Goal: Task Accomplishment & Management: Manage account settings

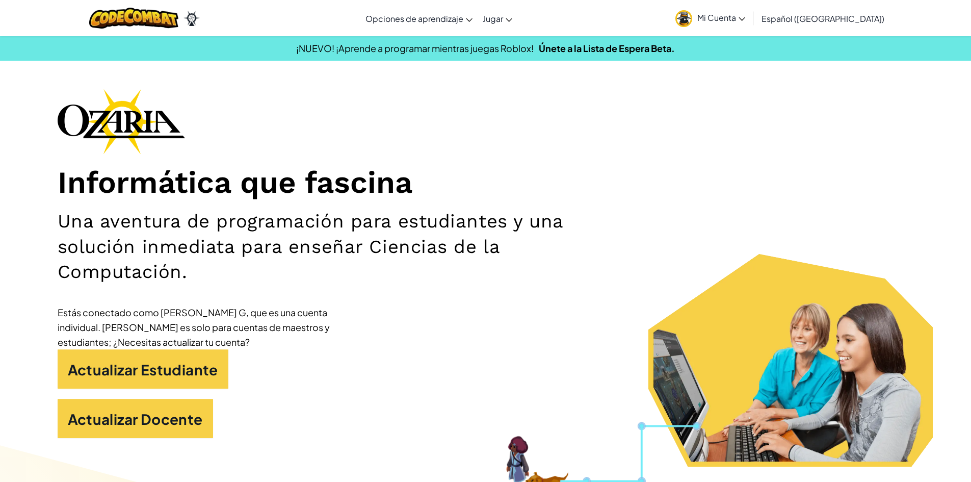
click at [745, 17] on span "Mi Cuenta" at bounding box center [721, 17] width 48 height 11
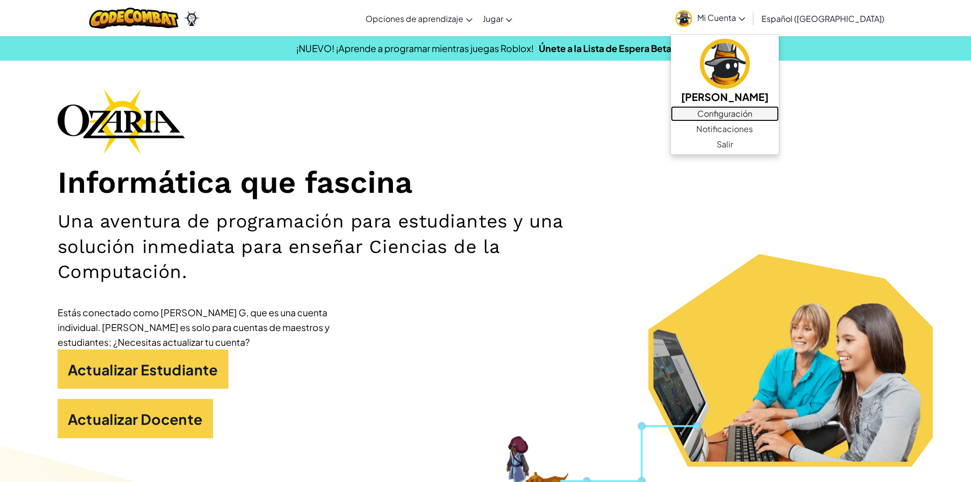
click at [752, 116] on font "Configuración" at bounding box center [724, 113] width 55 height 11
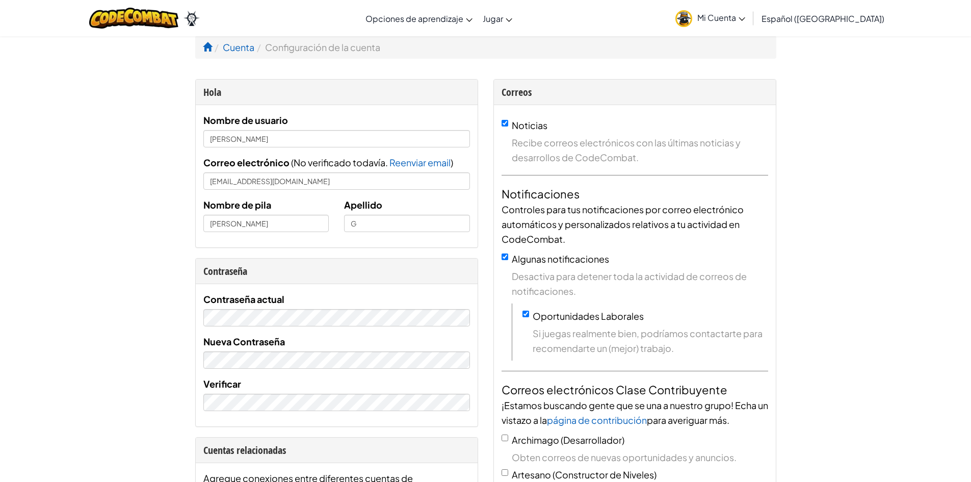
click at [736, 18] on font "Mi Cuenta" at bounding box center [716, 17] width 39 height 11
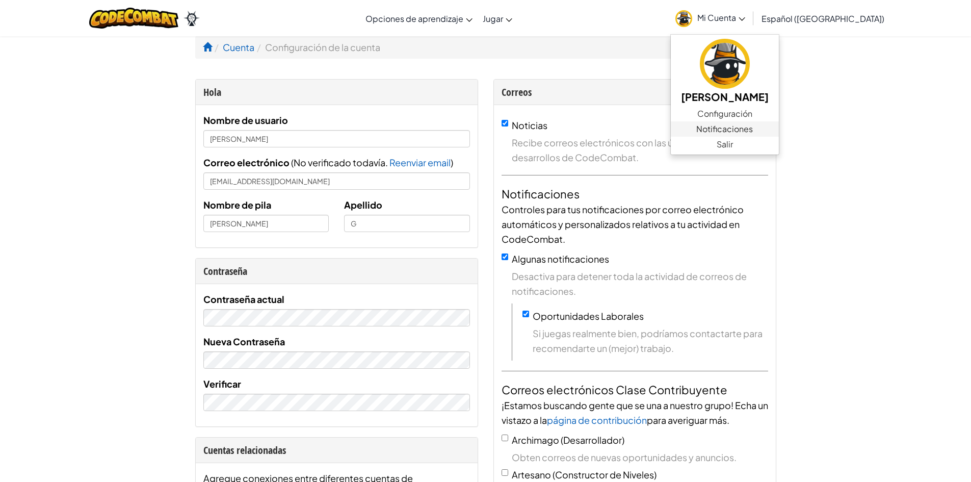
click at [753, 128] on font "Notificaciones" at bounding box center [724, 128] width 57 height 11
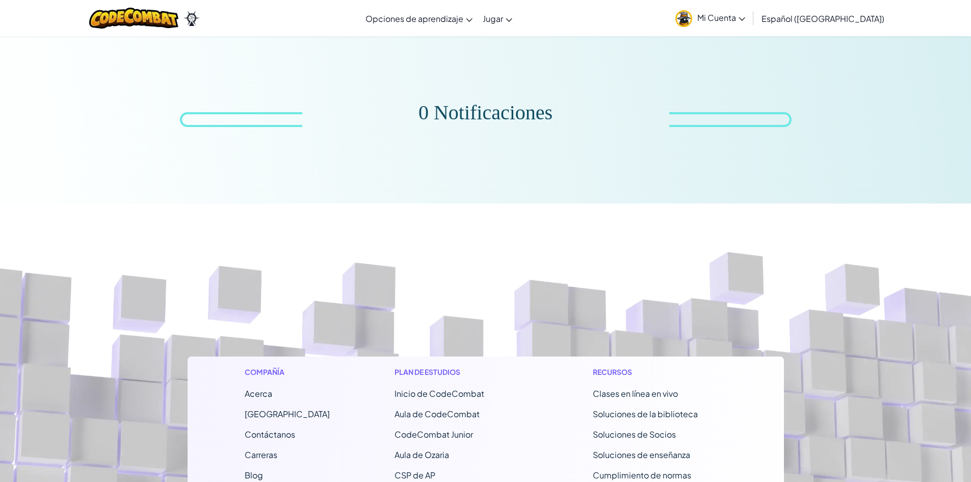
click at [745, 14] on span "Mi Cuenta" at bounding box center [721, 17] width 48 height 11
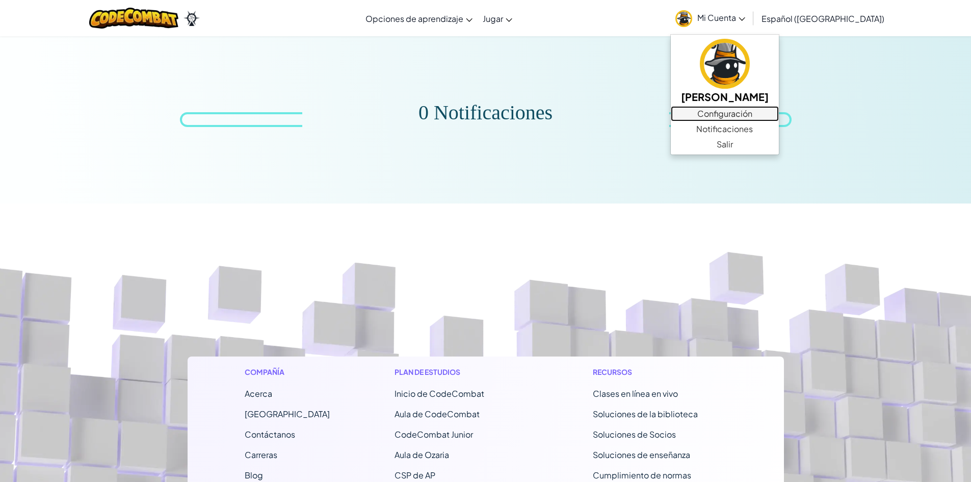
click at [752, 115] on link "Configuración" at bounding box center [725, 113] width 108 height 15
